Goal: Information Seeking & Learning: Understand process/instructions

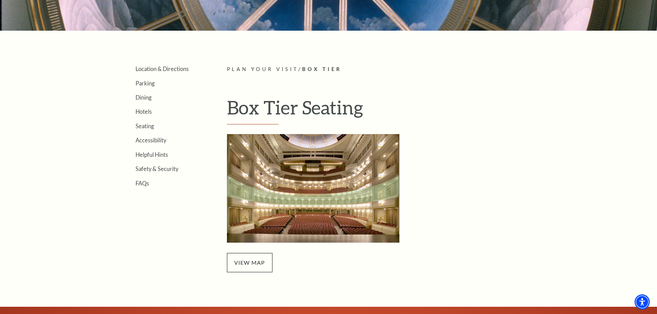
scroll to position [172, 0]
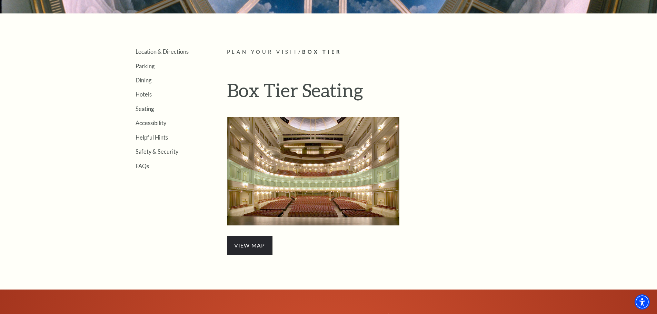
click at [248, 246] on span "view map" at bounding box center [250, 245] width 46 height 19
click at [142, 108] on link "Seating" at bounding box center [145, 109] width 18 height 7
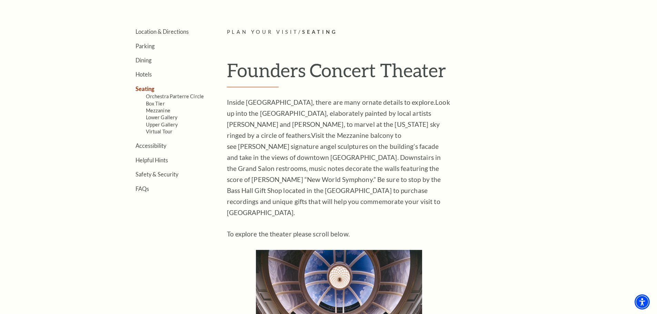
scroll to position [207, 0]
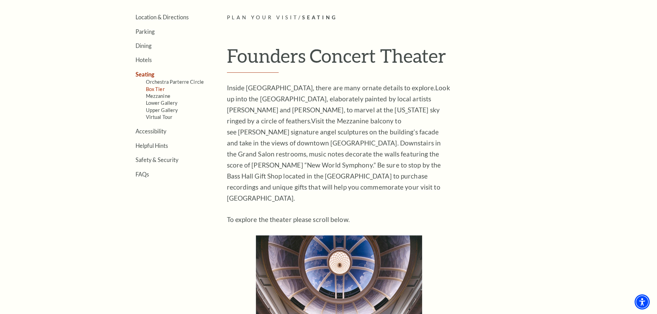
click at [162, 90] on link "Box Tier" at bounding box center [155, 89] width 19 height 6
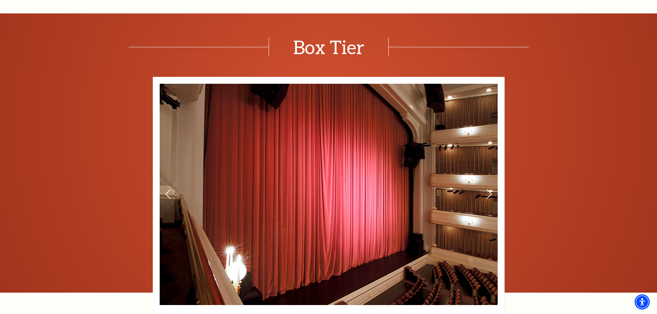
scroll to position [448, 0]
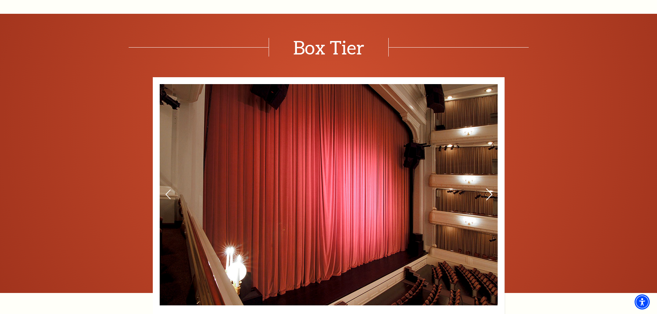
click at [490, 192] on use at bounding box center [489, 195] width 6 height 12
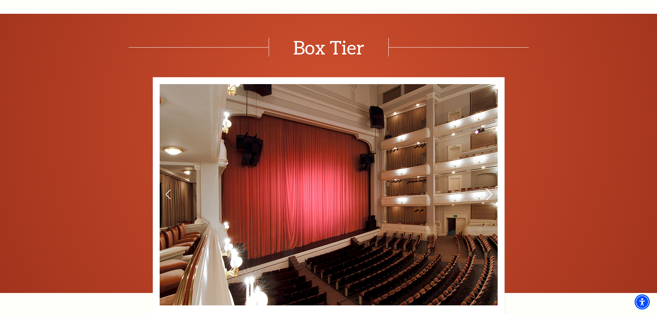
click at [489, 192] on use at bounding box center [489, 195] width 6 height 12
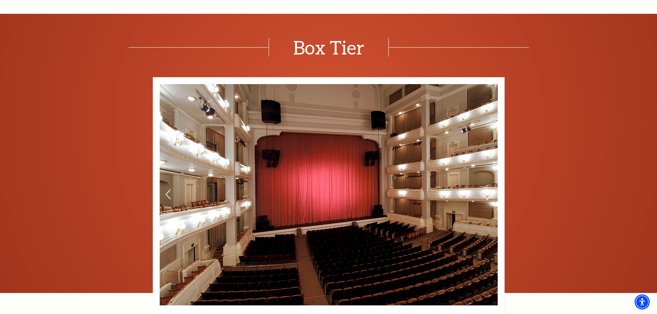
click at [489, 192] on use at bounding box center [489, 195] width 6 height 12
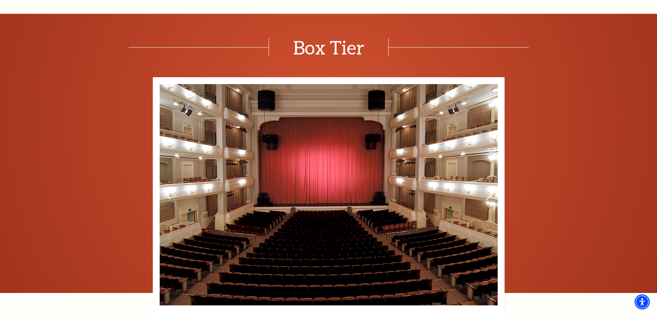
click at [489, 192] on use at bounding box center [489, 195] width 6 height 12
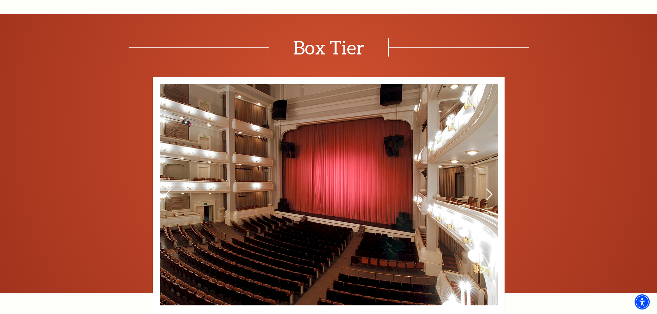
click at [489, 192] on use at bounding box center [489, 195] width 6 height 12
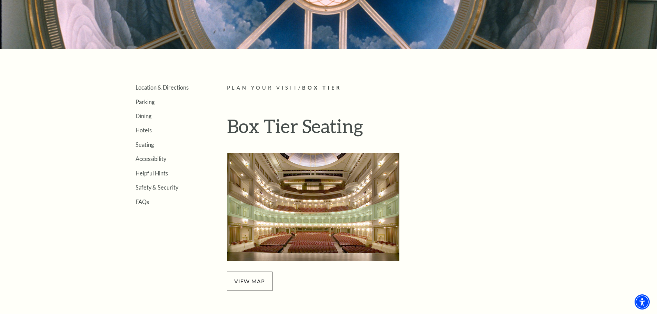
scroll to position [140, 0]
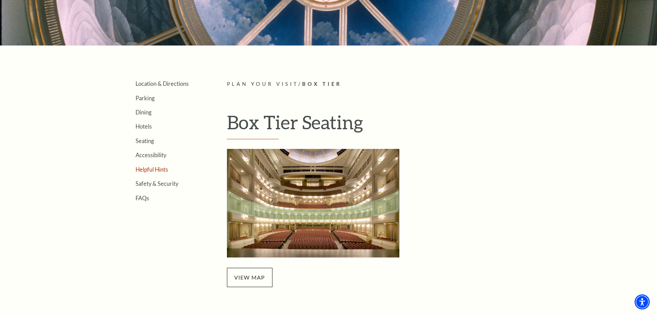
click at [141, 169] on link "Helpful Hints" at bounding box center [152, 169] width 32 height 7
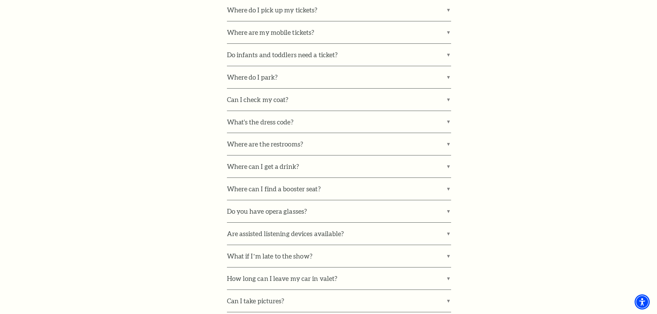
scroll to position [517, 0]
click at [447, 75] on label "Where do I park?" at bounding box center [339, 76] width 224 height 22
click at [0, 0] on input "Where do I park?" at bounding box center [0, 0] width 0 height 0
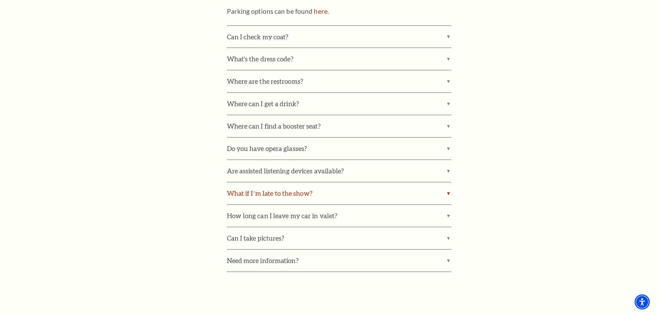
scroll to position [621, 0]
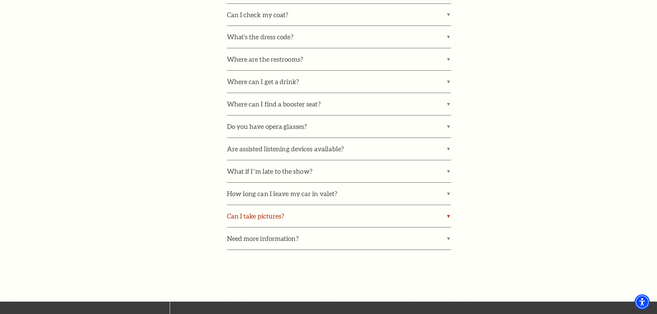
click at [448, 215] on label "Can I take pictures?" at bounding box center [339, 216] width 224 height 22
click at [0, 0] on input "Can I take pictures?" at bounding box center [0, 0] width 0 height 0
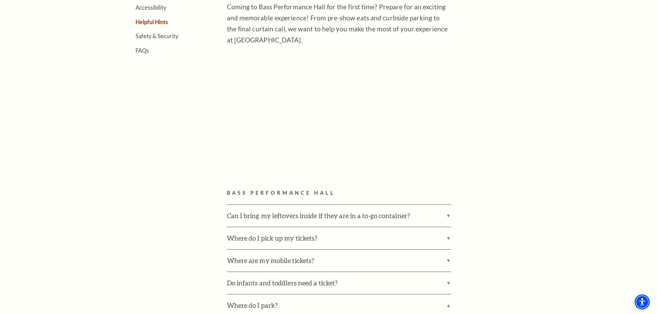
scroll to position [276, 0]
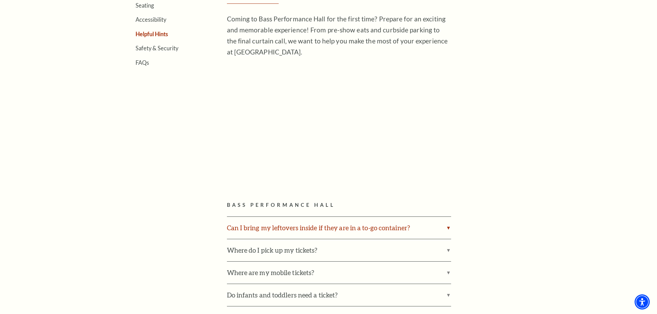
click at [446, 227] on label "Can I bring my leftovers inside if they are in a to-go container?" at bounding box center [339, 228] width 224 height 22
click at [0, 0] on input "Can I bring my leftovers inside if they are in a to-go container?" at bounding box center [0, 0] width 0 height 0
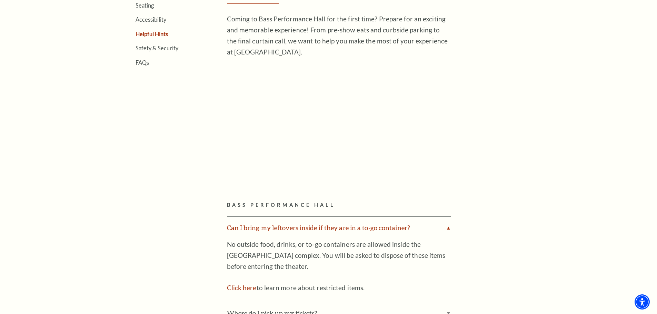
click at [447, 226] on label "Can I bring my leftovers inside if they are in a to-go container?" at bounding box center [339, 228] width 224 height 22
click at [0, 0] on input "Can I bring my leftovers inside if they are in a to-go container?" at bounding box center [0, 0] width 0 height 0
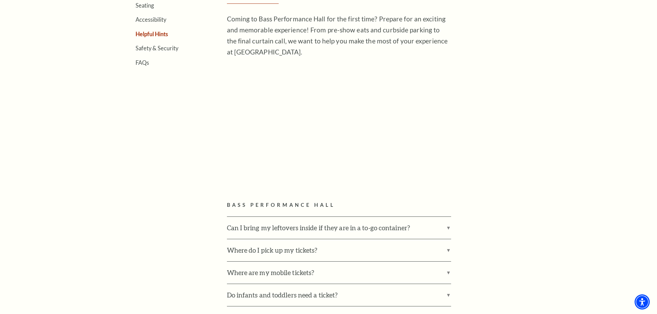
click at [491, 162] on article "Plan Your Visit / Helpful Hints Helpful Hints Coming to Bass Performance Hall f…" at bounding box center [385, 304] width 316 height 721
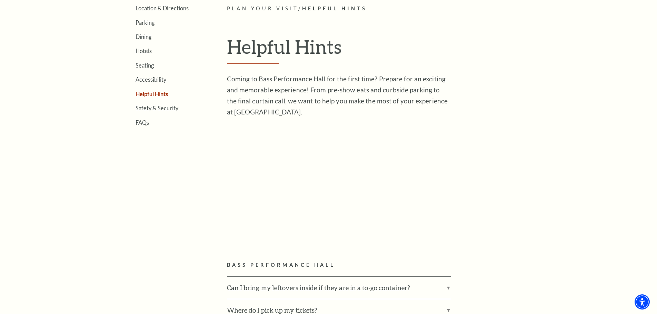
scroll to position [138, 0]
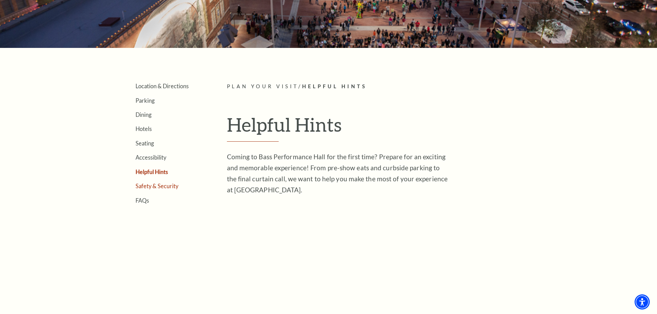
click at [171, 188] on link "Safety & Security" at bounding box center [157, 186] width 43 height 7
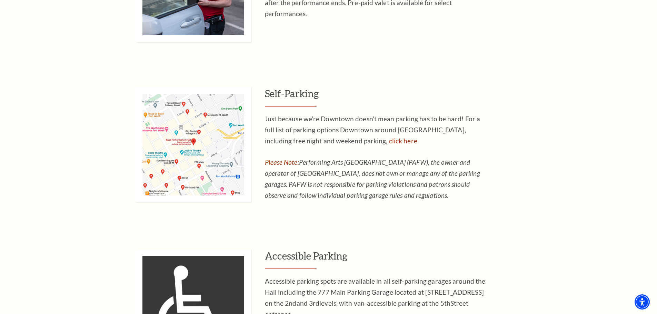
scroll to position [448, 0]
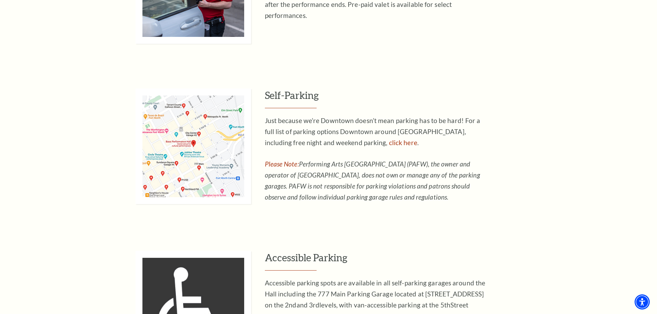
click at [156, 144] on img at bounding box center [194, 147] width 116 height 116
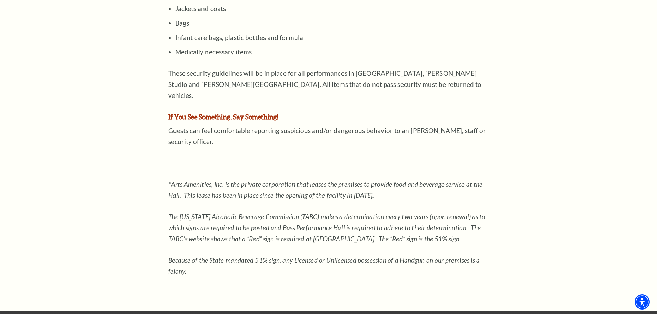
scroll to position [793, 0]
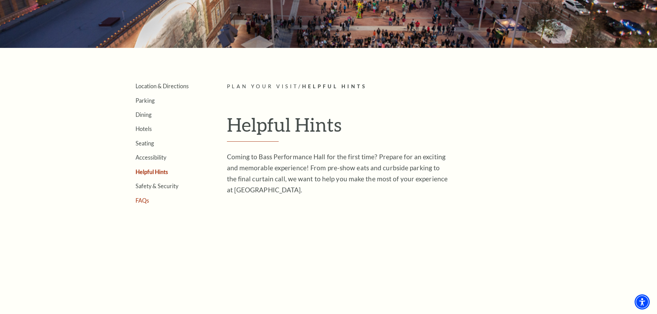
click at [136, 202] on link "FAQs" at bounding box center [142, 200] width 13 height 7
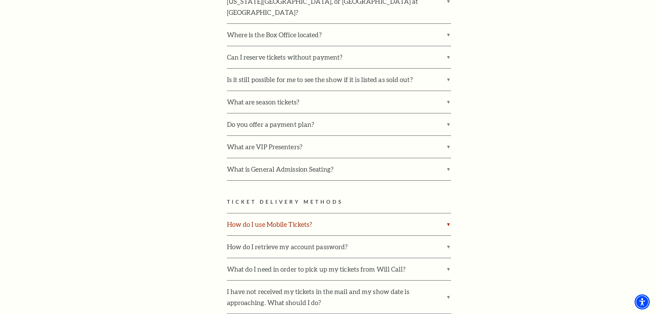
scroll to position [379, 0]
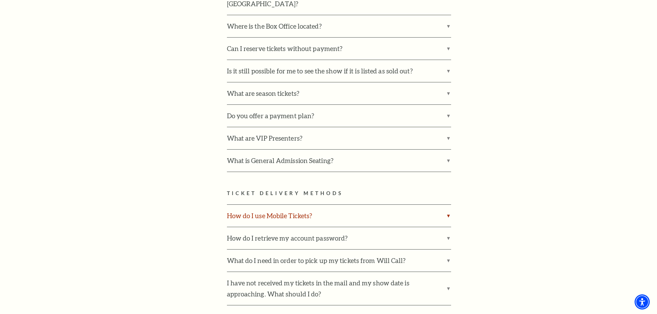
click at [324, 205] on label "How do I use Mobile Tickets?" at bounding box center [339, 216] width 224 height 22
click at [0, 0] on input "How do I use Mobile Tickets?" at bounding box center [0, 0] width 0 height 0
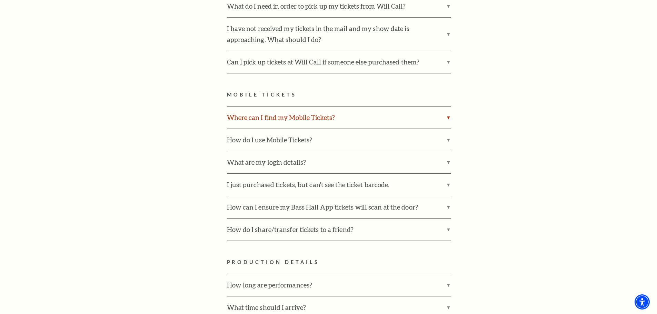
scroll to position [690, 0]
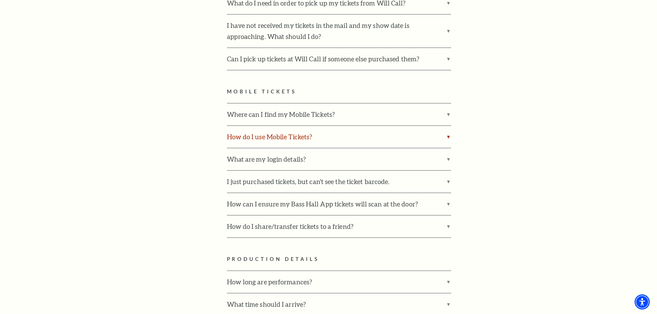
click at [297, 126] on label "How do I use Mobile Tickets?" at bounding box center [339, 137] width 224 height 22
click at [0, 0] on input "How do I use Mobile Tickets?" at bounding box center [0, 0] width 0 height 0
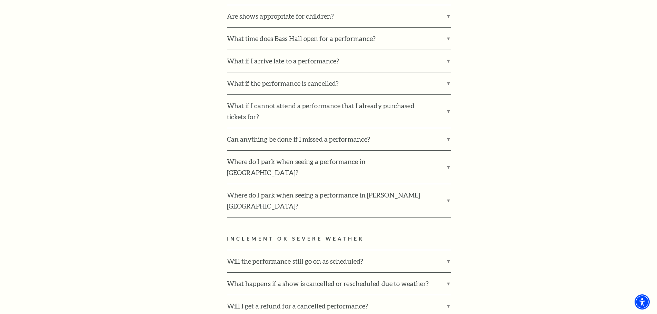
scroll to position [1104, 0]
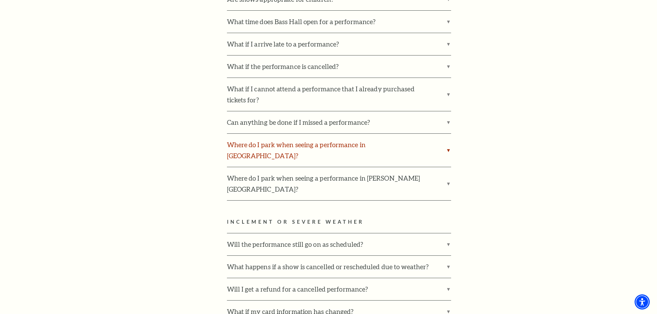
click at [448, 134] on label "Where do I park when seeing a performance in Bass Performance Hall?" at bounding box center [339, 150] width 224 height 33
click at [0, 0] on input "Where do I park when seeing a performance in Bass Performance Hall?" at bounding box center [0, 0] width 0 height 0
